Goal: Use online tool/utility: Use online tool/utility

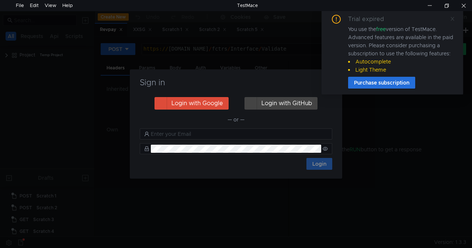
click at [452, 18] on icon at bounding box center [453, 19] width 4 height 4
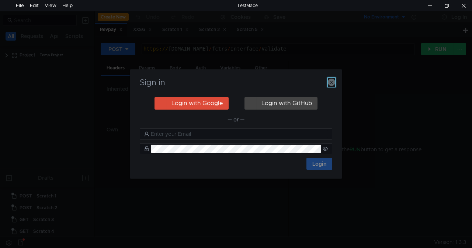
click at [330, 82] on icon "button" at bounding box center [331, 82] width 7 height 7
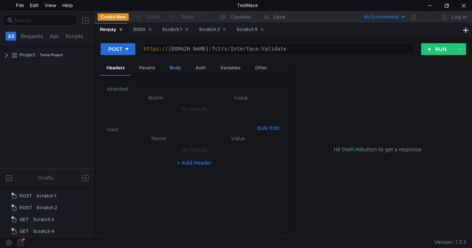
click at [174, 67] on div "Body" at bounding box center [175, 68] width 23 height 14
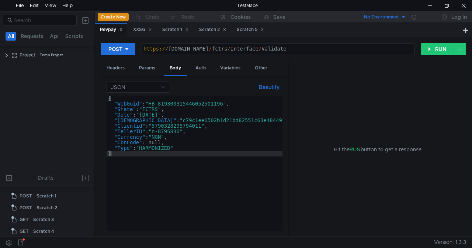
click at [190, 145] on div "{ "WebGuid" : "HB-819300315446052501196" , "State" : "FCTRS" , "Date" : "[DATE]…" at bounding box center [327, 169] width 440 height 146
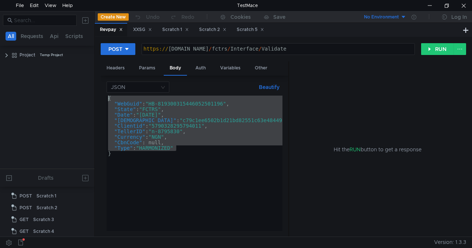
drag, startPoint x: 190, startPoint y: 148, endPoint x: 105, endPoint y: 100, distance: 96.8
click at [105, 100] on div "JSON Beautify "CbnCode": null, { "WebGuid" : "HB-819300315446052501196" , "Stat…" at bounding box center [195, 156] width 188 height 161
click at [118, 150] on div "{ "WebGuid" : "HB-819300315446052501196" , "State" : "FCTRS" , "Date" : "[DATE]…" at bounding box center [195, 163] width 176 height 135
drag, startPoint x: 114, startPoint y: 157, endPoint x: 104, endPoint y: 94, distance: 63.7
click at [104, 94] on div "JSON Beautify "Type": "HARMONIZED" { "WebGuid" : "HB-819300315446052501196" , "…" at bounding box center [195, 156] width 188 height 161
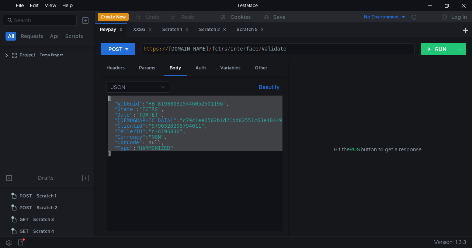
paste textarea ""WebGuid":"[PHONE_NUMBER]","State":"XXSG","Date":"[DATE]","Hash":"5779940AA82A9…"
type textarea "{"WebGuid":"[PHONE_NUMBER]","State":"XXSG","Date":"[DATE]","Hash":"5779940AA82A…"
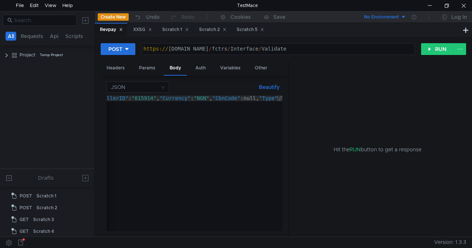
click at [274, 86] on button "Beautify" at bounding box center [269, 87] width 27 height 9
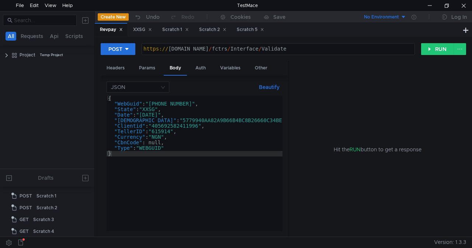
scroll to position [0, 0]
click at [437, 46] on button "RUN" at bounding box center [437, 49] width 33 height 12
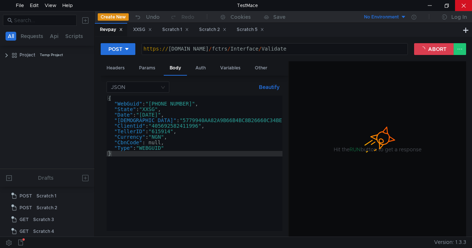
click at [465, 5] on div at bounding box center [463, 5] width 17 height 11
